Goal: Task Accomplishment & Management: Manage account settings

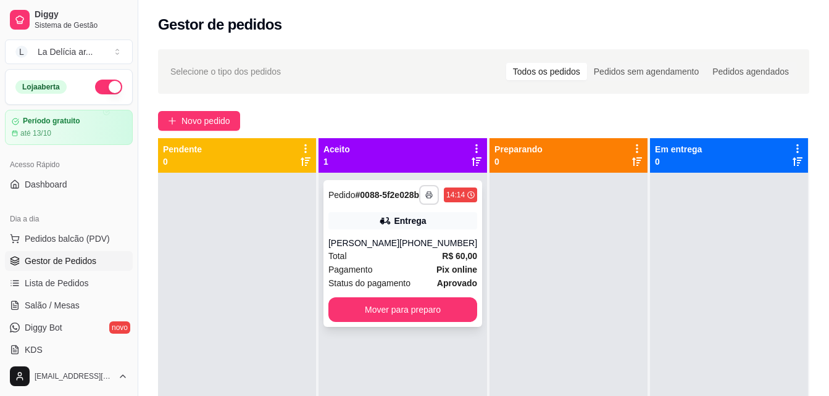
click at [425, 199] on icon "button" at bounding box center [428, 194] width 7 height 7
click at [385, 238] on button "001" at bounding box center [386, 242] width 86 height 19
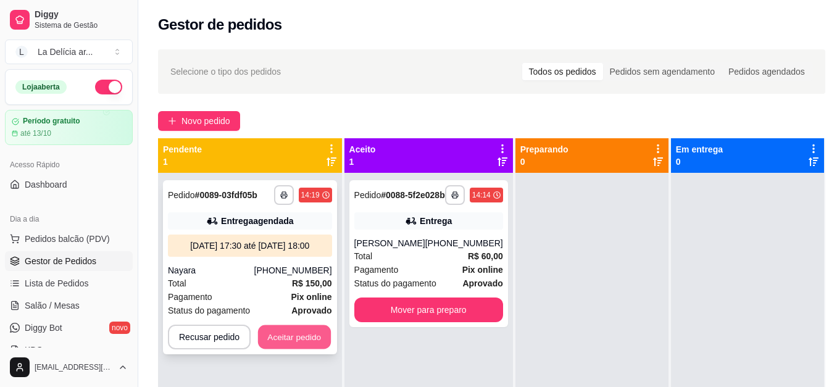
click at [301, 346] on button "Aceitar pedido" at bounding box center [294, 337] width 73 height 24
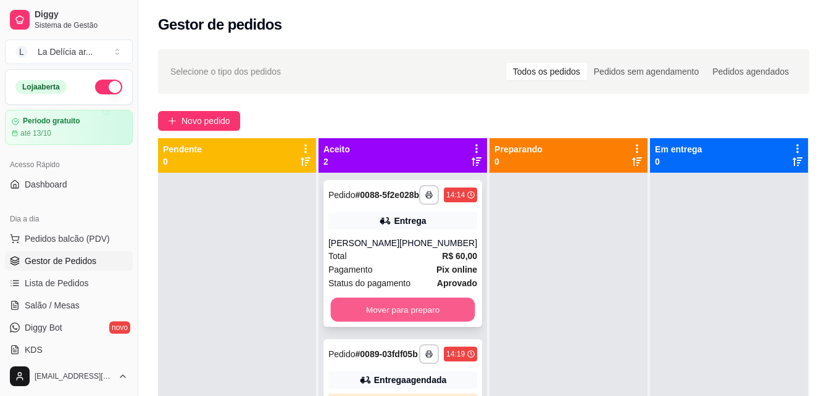
click at [430, 320] on button "Mover para preparo" at bounding box center [403, 310] width 144 height 24
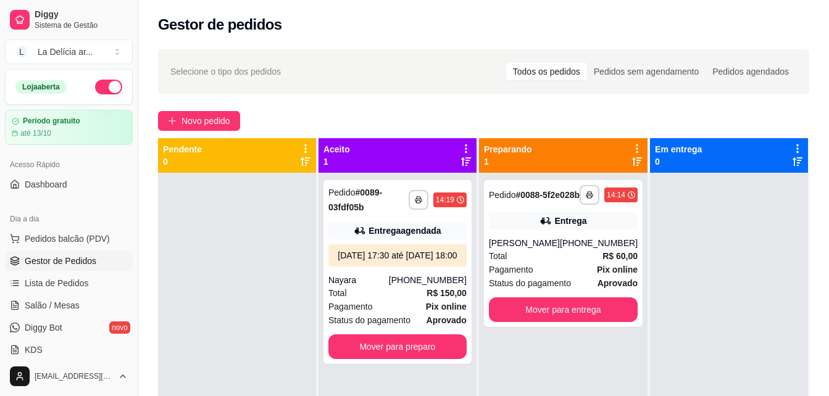
click at [294, 279] on div at bounding box center [237, 371] width 158 height 396
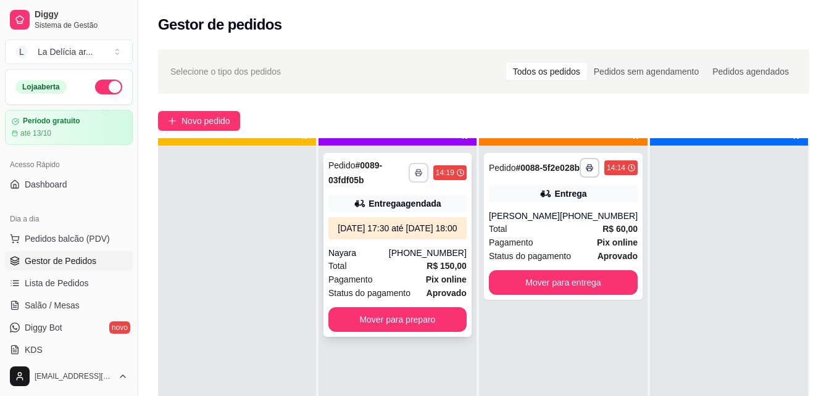
scroll to position [35, 0]
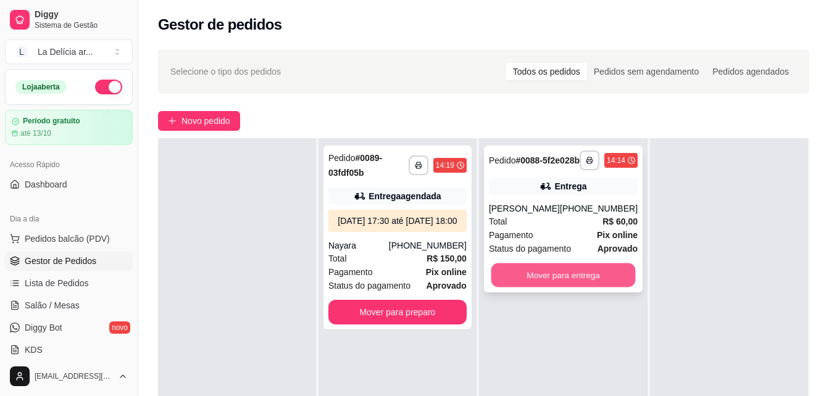
click at [583, 287] on button "Mover para entrega" at bounding box center [563, 276] width 144 height 24
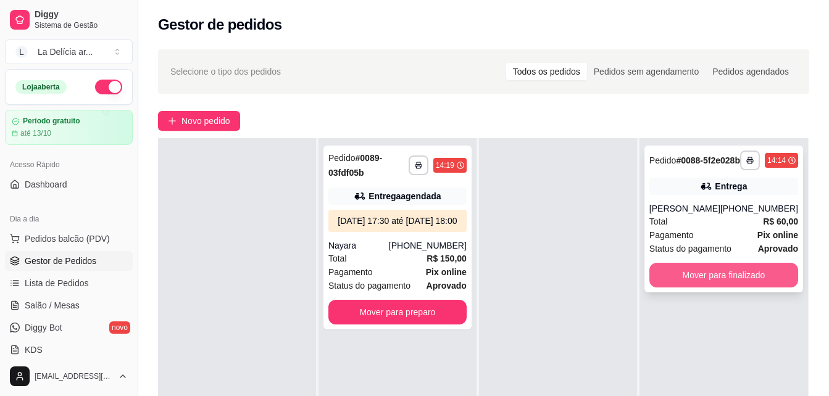
click at [745, 282] on button "Mover para finalizado" at bounding box center [723, 275] width 149 height 25
